Goal: Check status: Check status

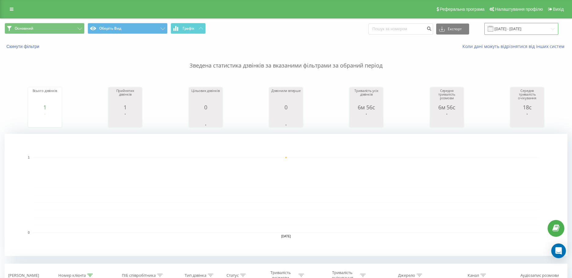
click at [499, 29] on div "[DATE] - [DATE]" at bounding box center [521, 29] width 74 height 12
click at [513, 28] on input "[DATE] - [DATE]" at bounding box center [521, 29] width 74 height 12
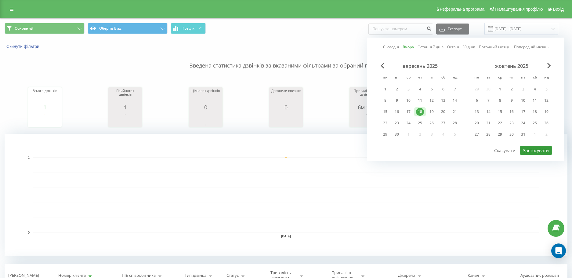
click at [534, 149] on button "Застосувати" at bounding box center [536, 150] width 32 height 9
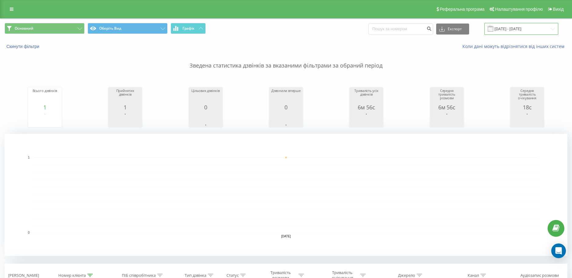
click at [511, 28] on input "[DATE] - [DATE]" at bounding box center [521, 29] width 74 height 12
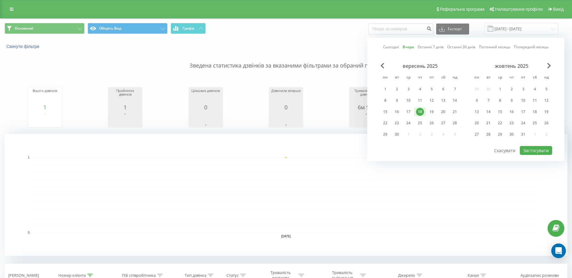
click at [414, 48] on link "Вчора" at bounding box center [408, 47] width 11 height 6
click at [393, 50] on div "Сьогодні Вчора Останні 7 днів Останні 30 днів Поточний місяць Попередній місяць…" at bounding box center [465, 99] width 197 height 123
click at [404, 49] on div "Сьогодні Вчора Останні 7 днів Останні 30 днів Поточний місяць Попередній місяць" at bounding box center [465, 47] width 165 height 6
click at [406, 46] on link "Вчора" at bounding box center [408, 47] width 11 height 6
click at [389, 48] on link "Сьогодні" at bounding box center [391, 47] width 16 height 6
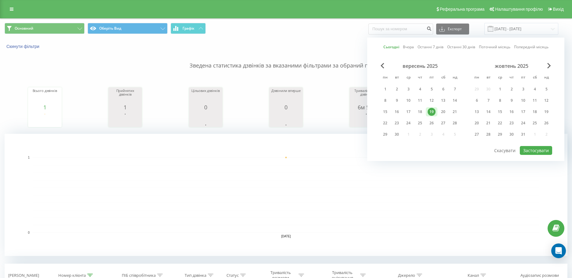
click at [410, 46] on link "Вчора" at bounding box center [408, 47] width 11 height 6
click at [531, 150] on button "Застосувати" at bounding box center [536, 150] width 32 height 9
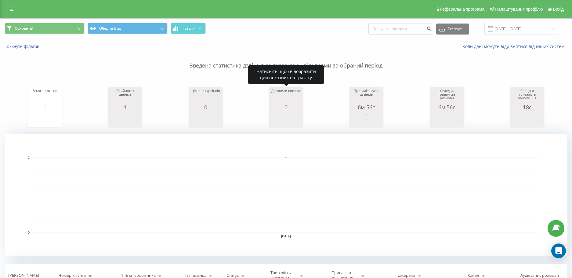
scroll to position [92, 0]
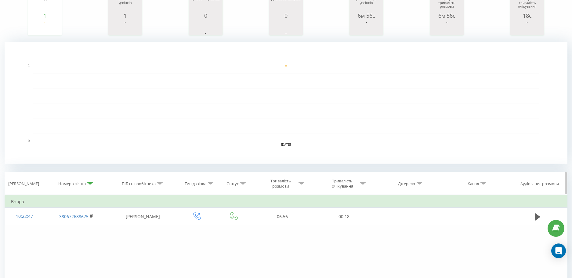
click at [92, 184] on icon at bounding box center [89, 183] width 5 height 3
click at [62, 240] on button "Скасувати" at bounding box center [62, 240] width 26 height 8
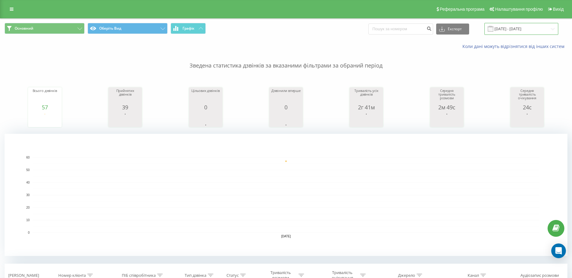
click at [525, 30] on input "[DATE] - [DATE]" at bounding box center [521, 29] width 74 height 12
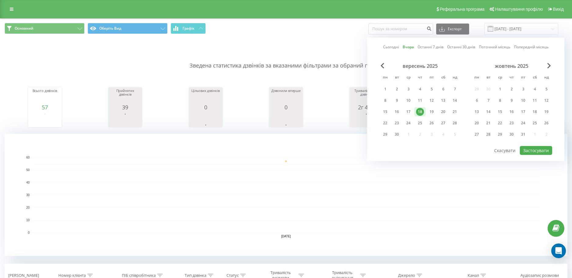
click at [396, 48] on link "Сьогодні" at bounding box center [391, 47] width 16 height 6
click at [542, 149] on button "Застосувати" at bounding box center [536, 150] width 32 height 9
type input "[DATE] - [DATE]"
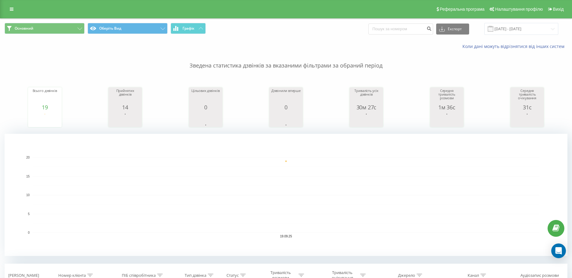
drag, startPoint x: 390, startPoint y: 151, endPoint x: 411, endPoint y: 148, distance: 21.6
